Goal: Browse casually

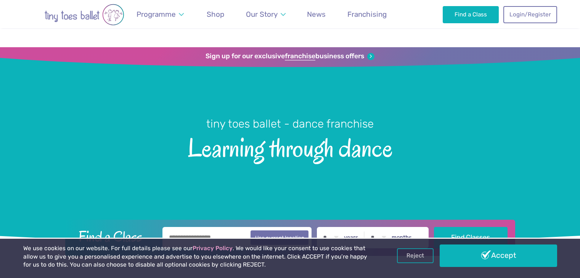
scroll to position [38, 0]
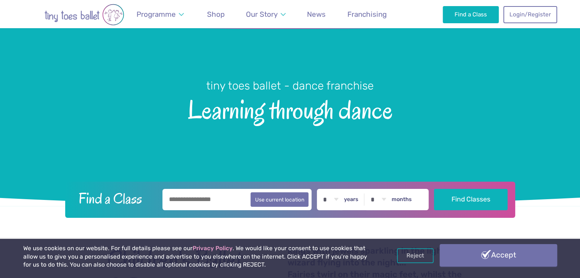
click at [479, 253] on link "Accept" at bounding box center [497, 255] width 117 height 22
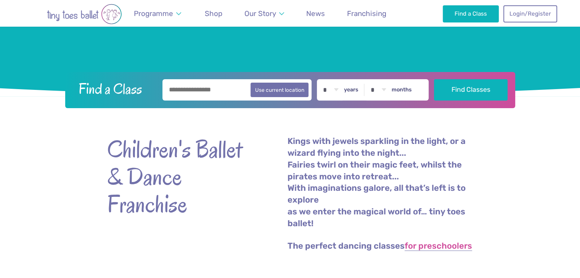
scroll to position [162, 0]
